Goal: Browse casually

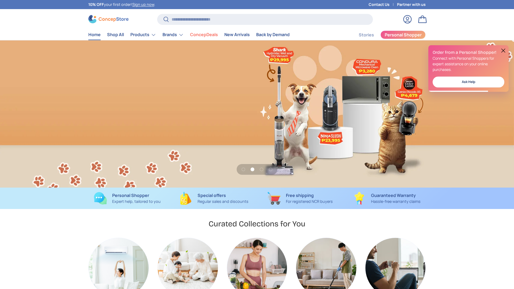
scroll to position [622, 2187]
